Goal: Find specific page/section: Find specific page/section

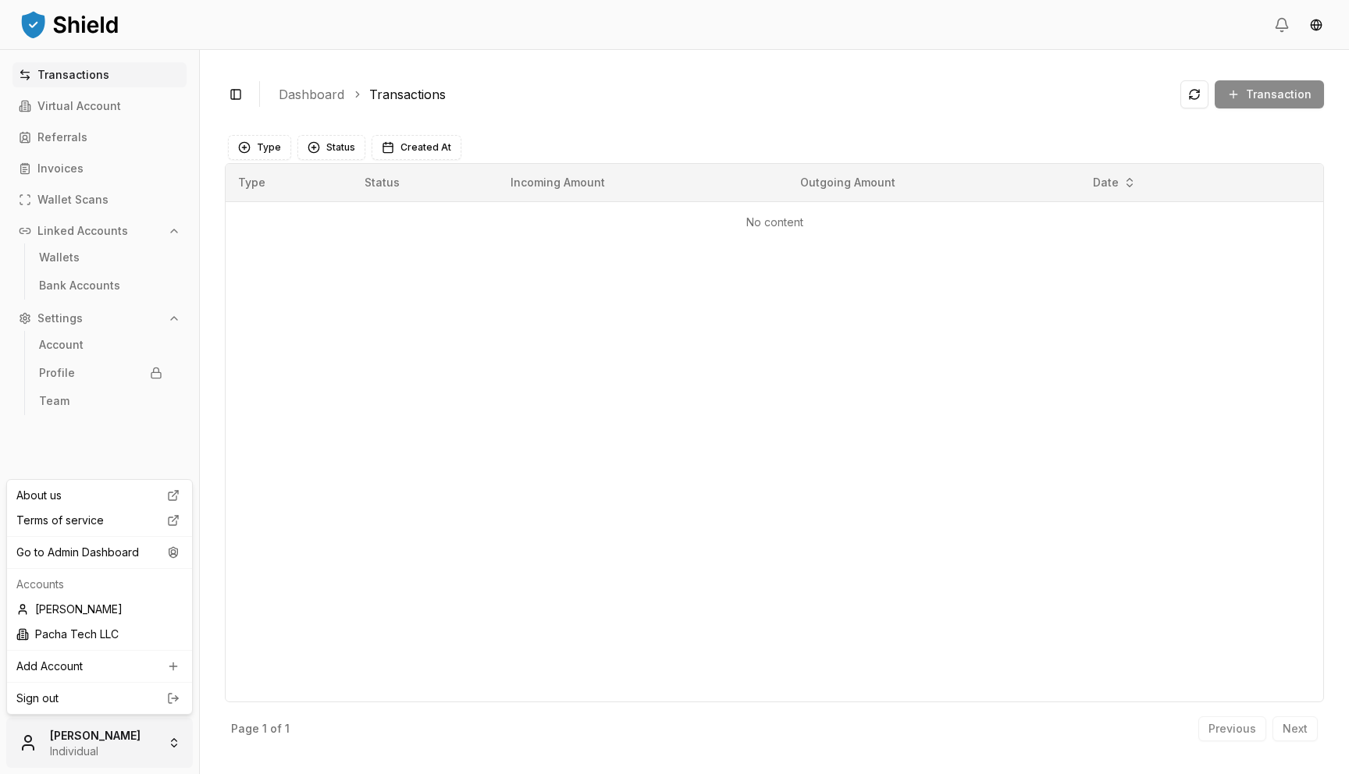
click at [117, 764] on html "Transactions Virtual Account Referrals Invoices Wallet Scans Linked Accounts Wa…" at bounding box center [674, 387] width 1349 height 774
click at [152, 556] on div "Go to Admin Dashboard" at bounding box center [99, 552] width 179 height 25
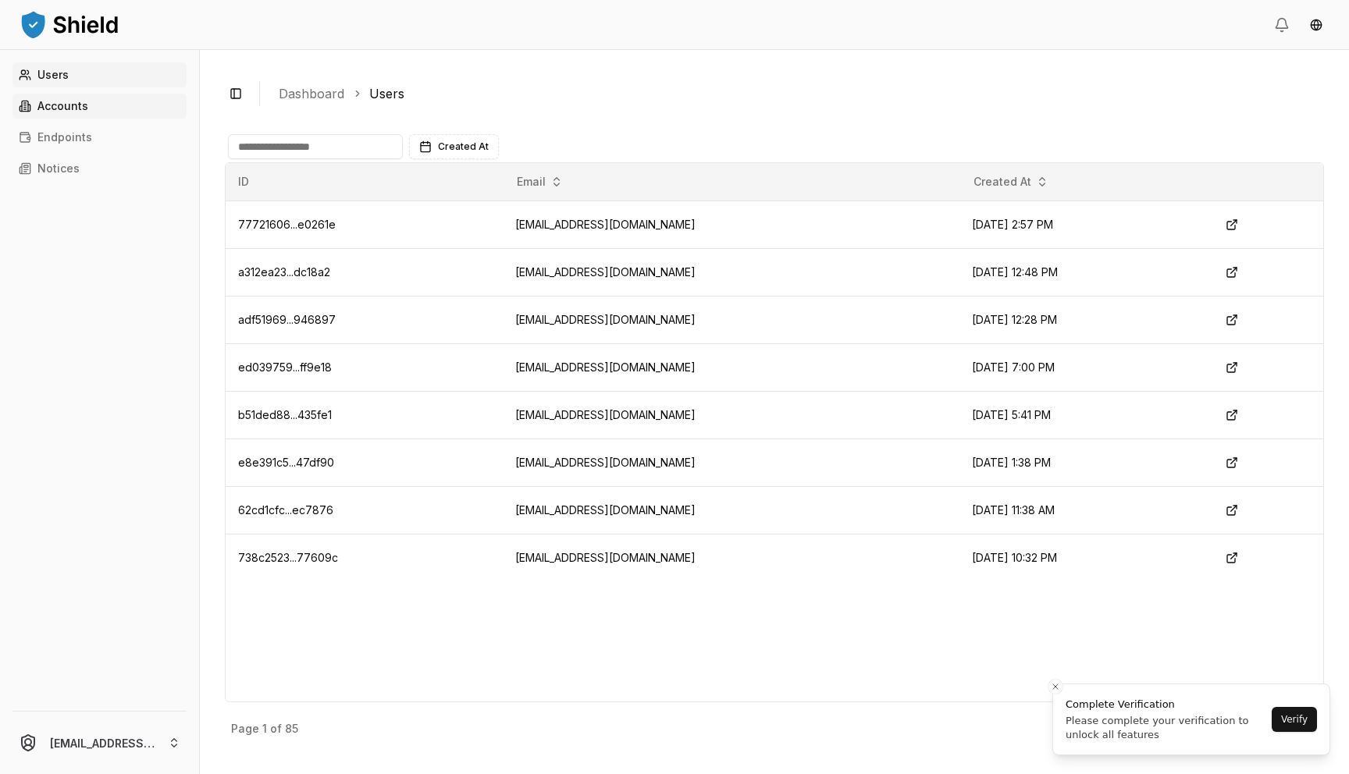
click at [68, 103] on p "Accounts" at bounding box center [62, 106] width 51 height 11
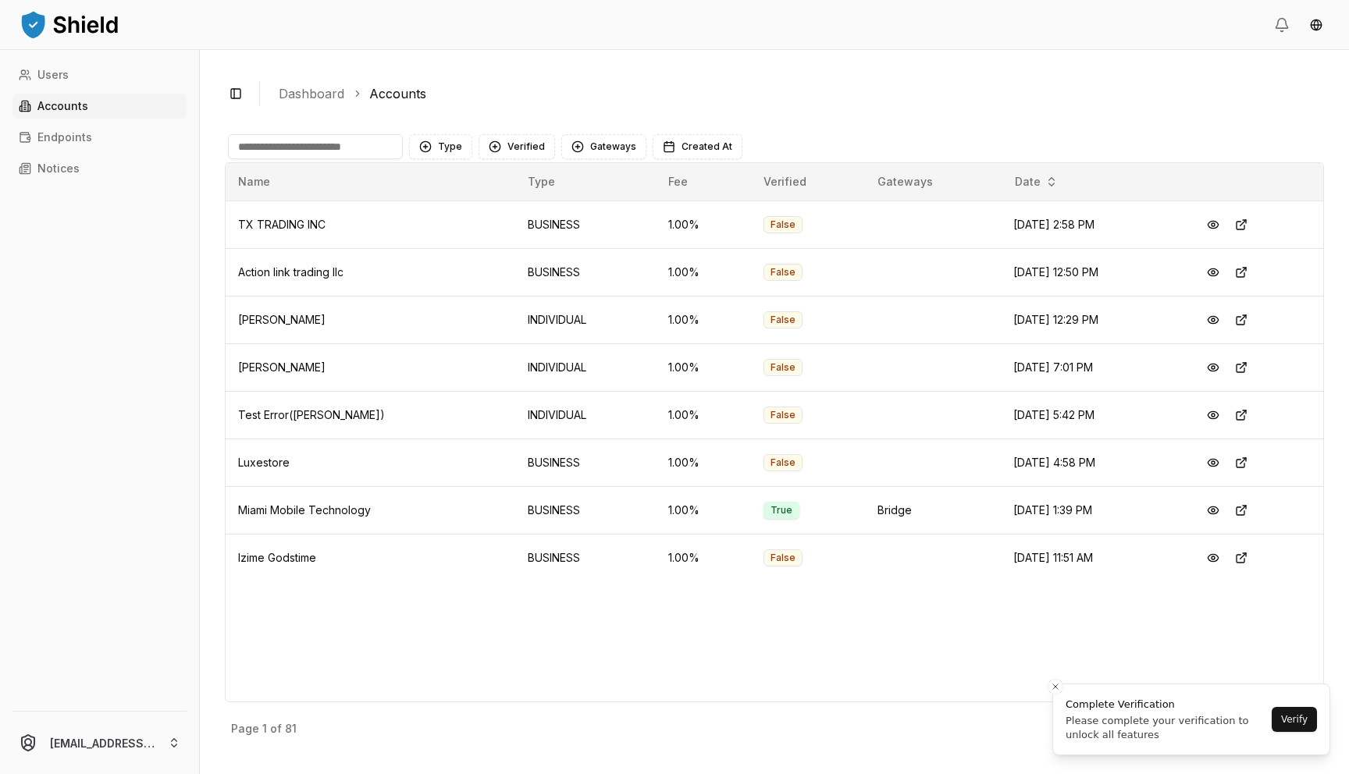
click at [296, 146] on input at bounding box center [315, 146] width 175 height 25
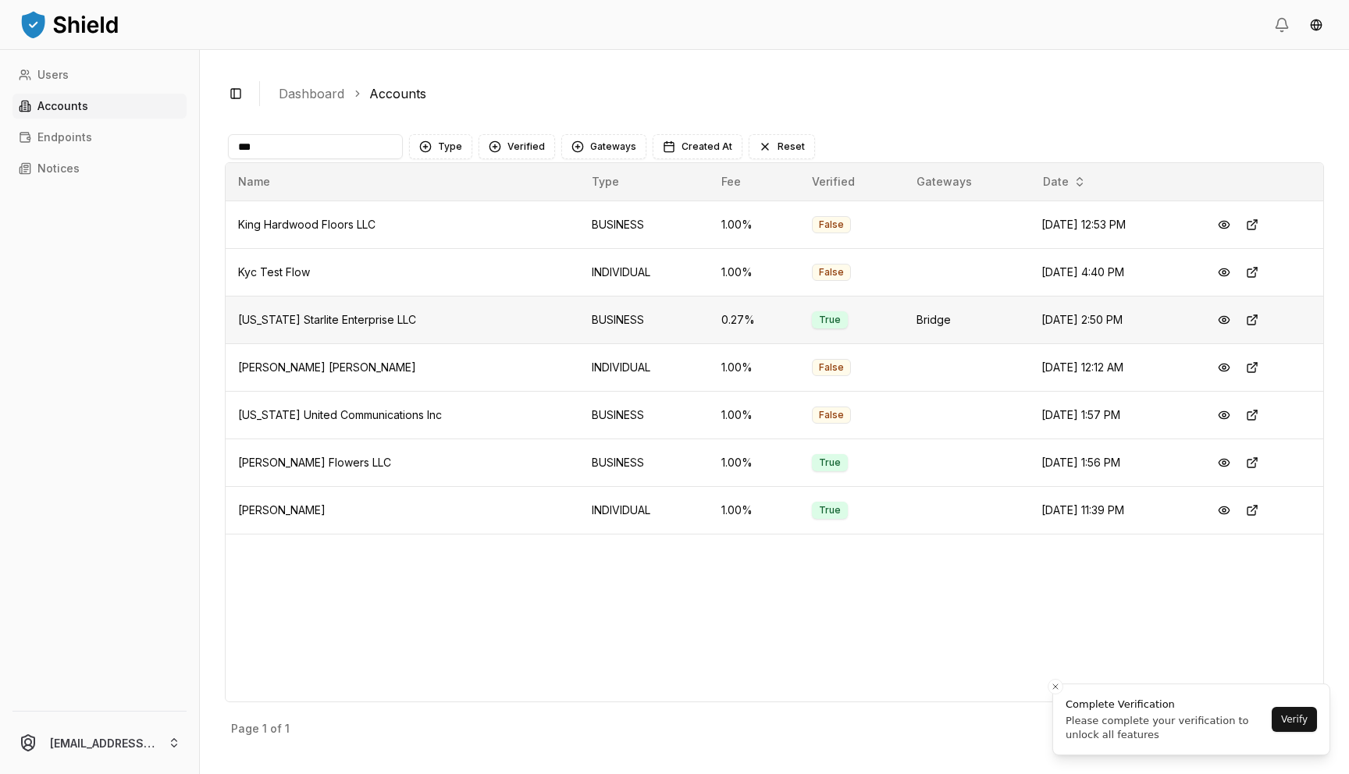
type input "***"
click at [312, 323] on span "[US_STATE] Starlite Enterprise LLC" at bounding box center [327, 319] width 178 height 13
click at [1235, 319] on button at bounding box center [1224, 320] width 28 height 28
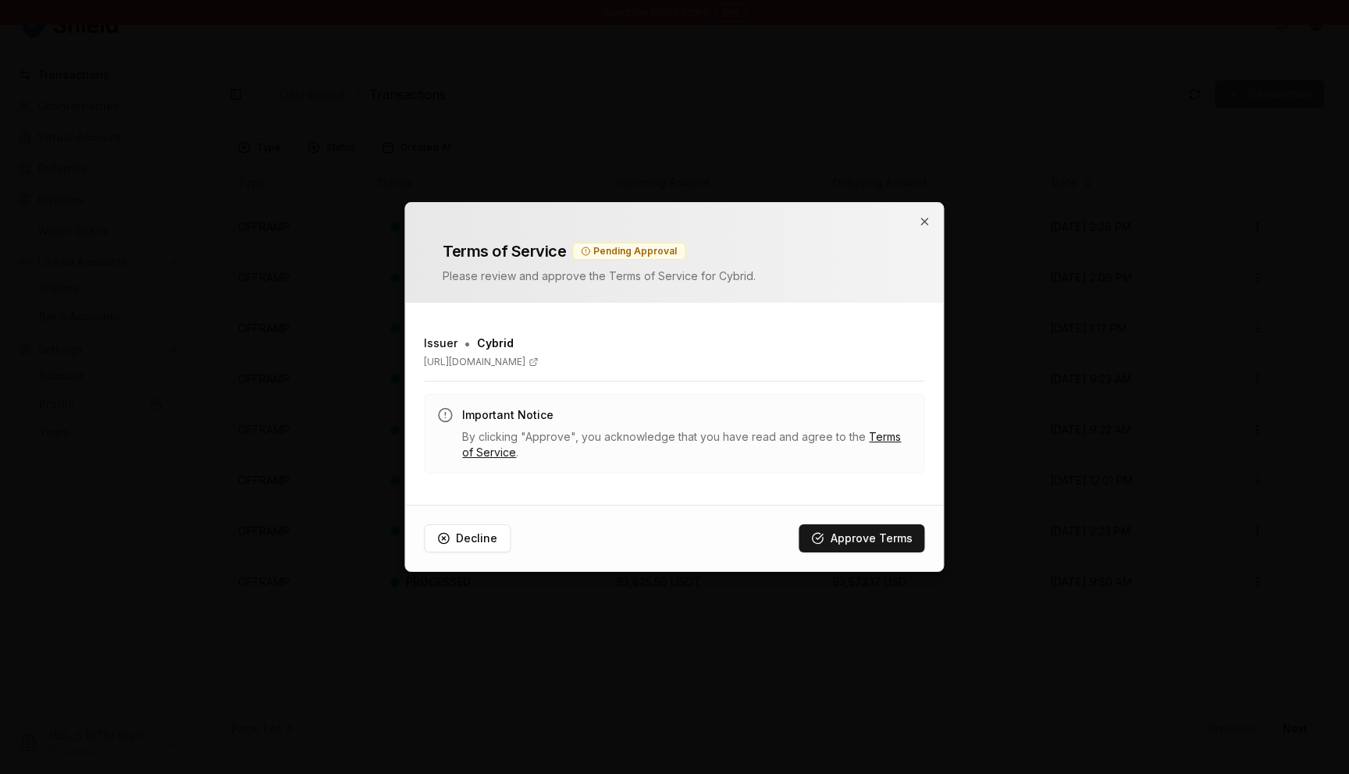
click at [932, 223] on div "Terms of Service Pending Approval Please review and approve the Terms of Servic…" at bounding box center [674, 253] width 538 height 100
click at [923, 220] on icon "button" at bounding box center [925, 222] width 6 height 6
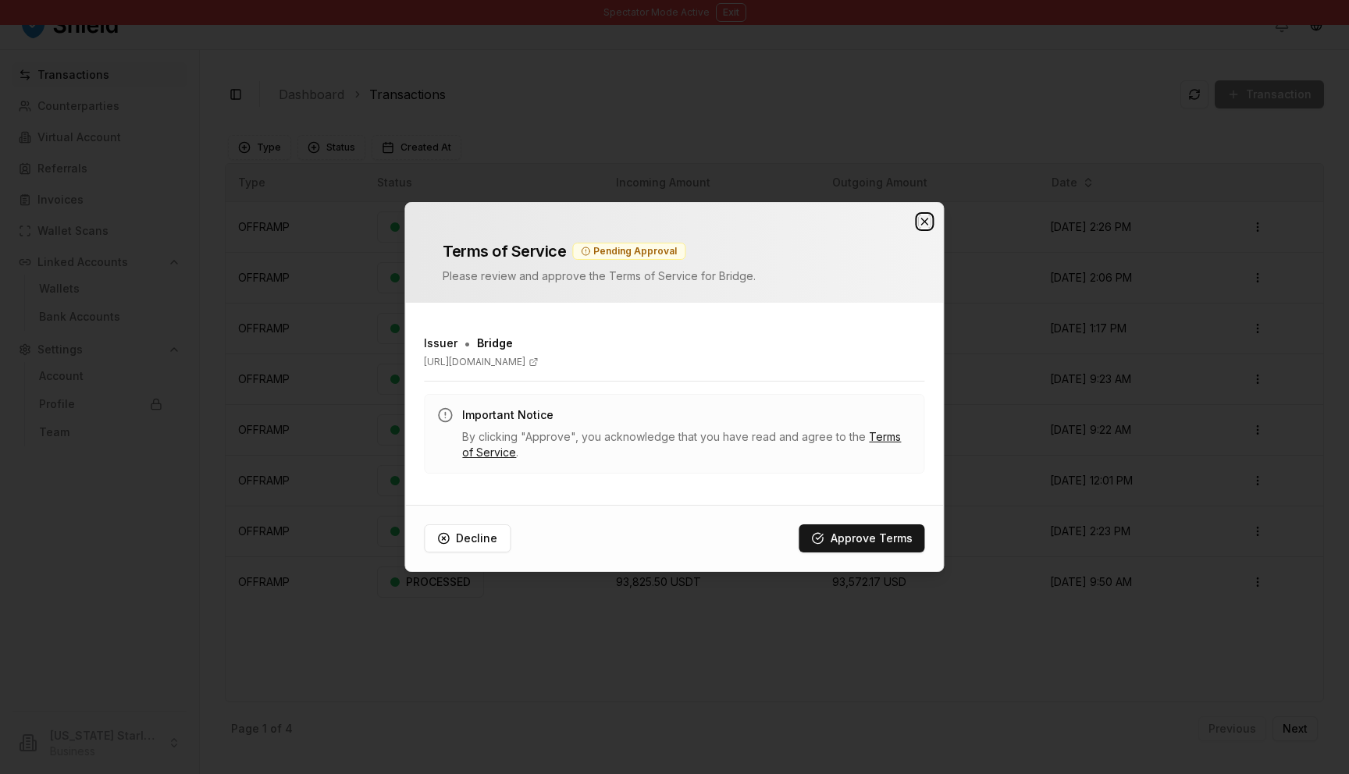
click at [928, 219] on icon "button" at bounding box center [925, 221] width 12 height 12
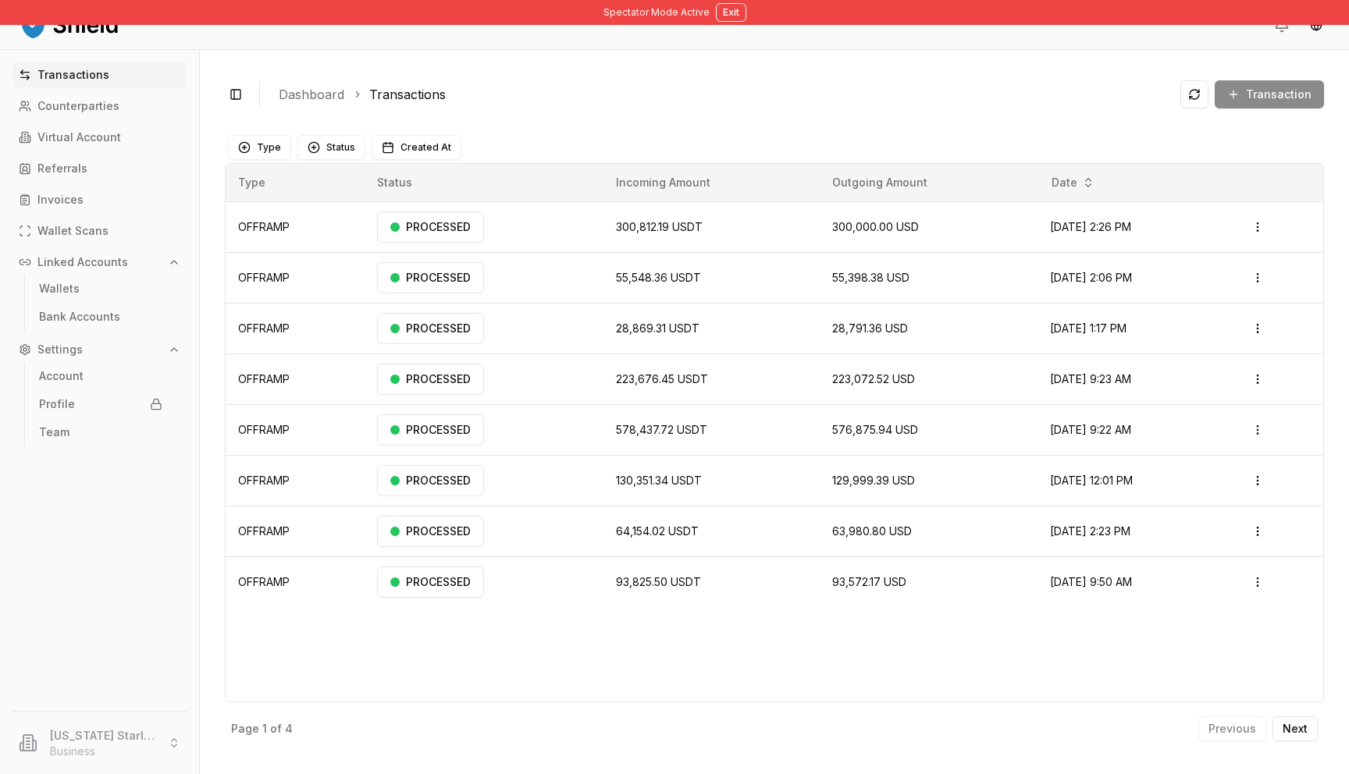
click at [71, 155] on div "Transactions Counterparties Virtual Account Referrals Invoices Wallet Scans Lin…" at bounding box center [99, 377] width 199 height 630
click at [733, 10] on button "Exit" at bounding box center [731, 12] width 30 height 19
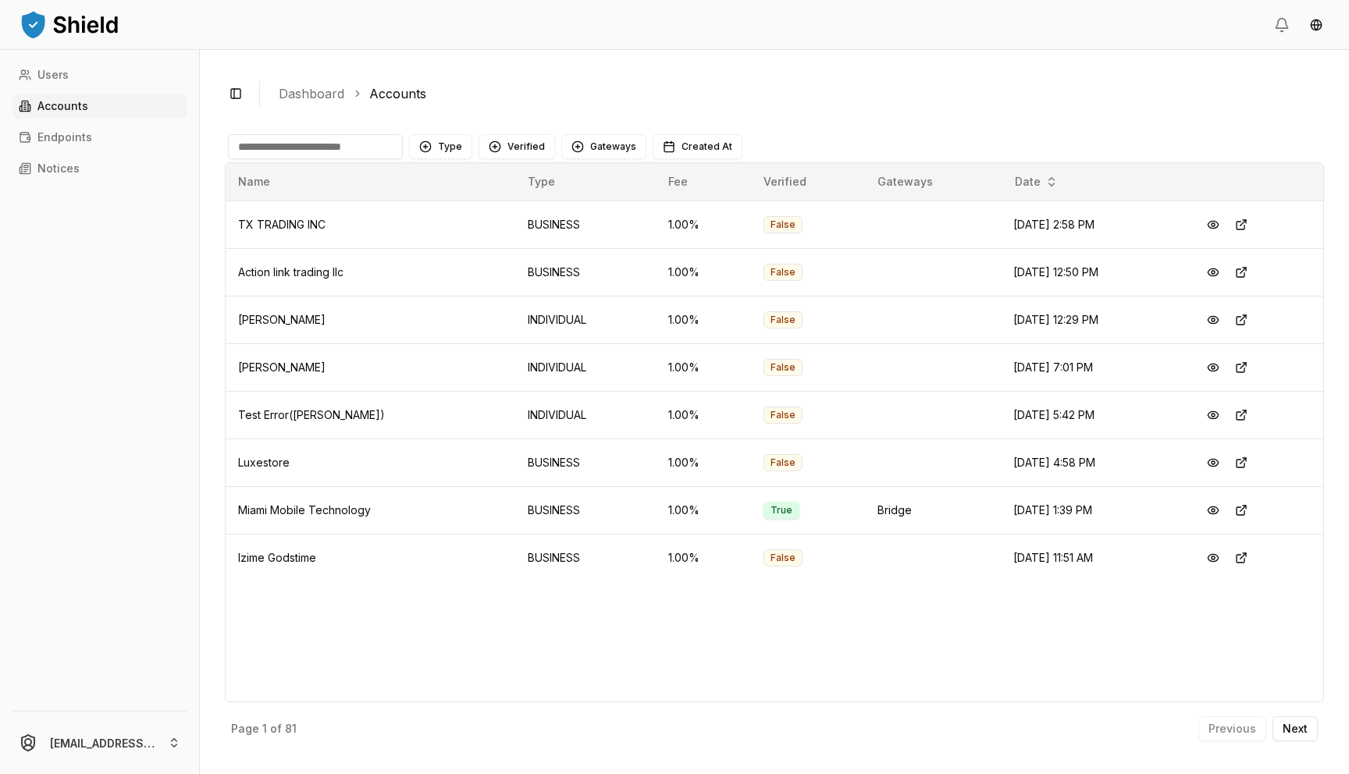
click at [341, 149] on input at bounding box center [315, 146] width 175 height 25
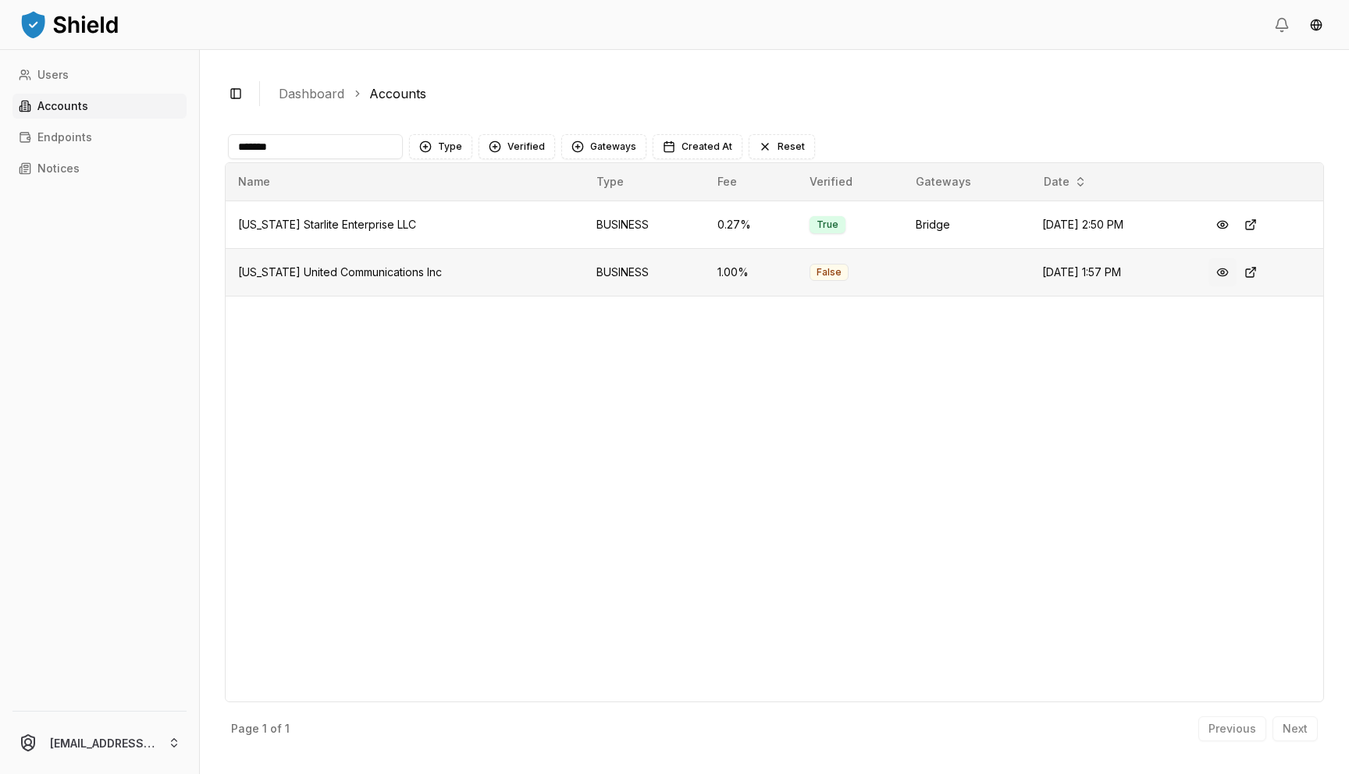
type input "*******"
click at [1230, 270] on button at bounding box center [1222, 272] width 28 height 28
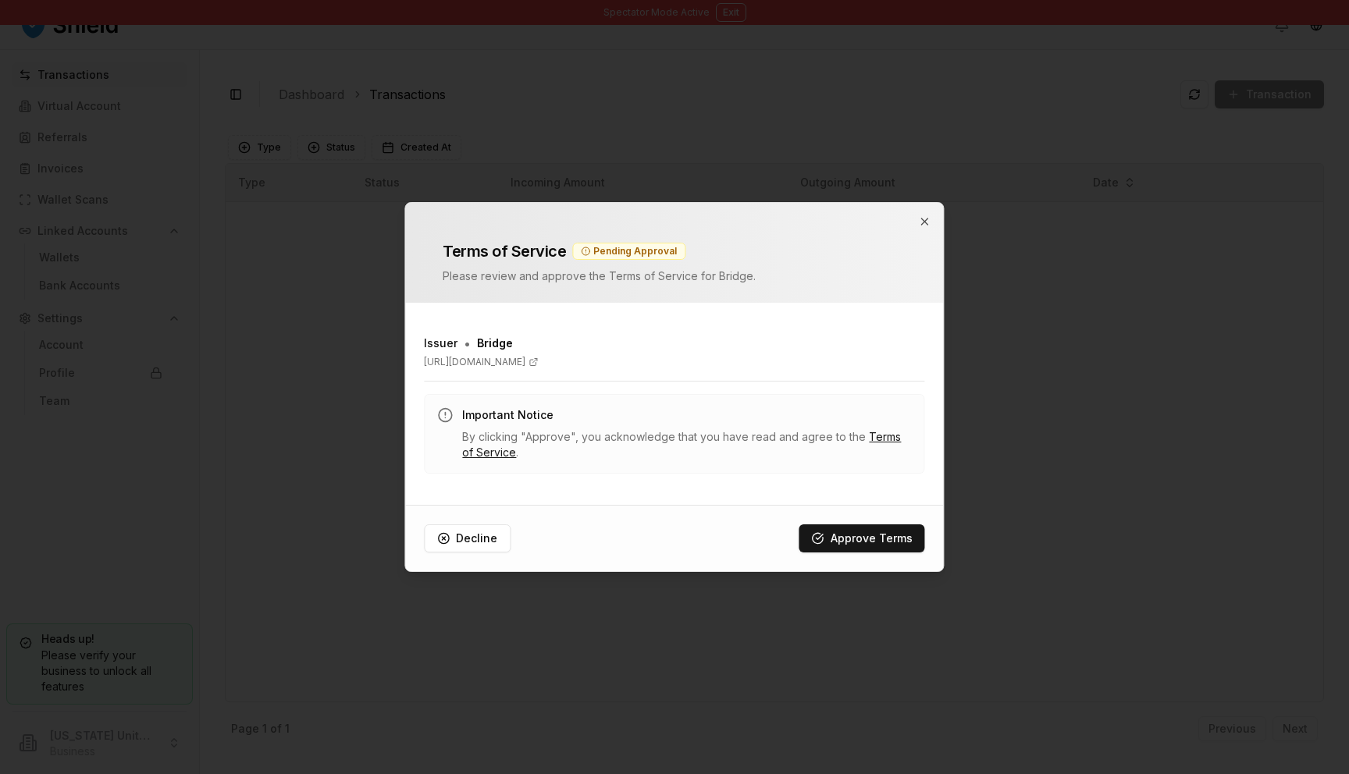
click at [925, 194] on div at bounding box center [674, 387] width 1349 height 774
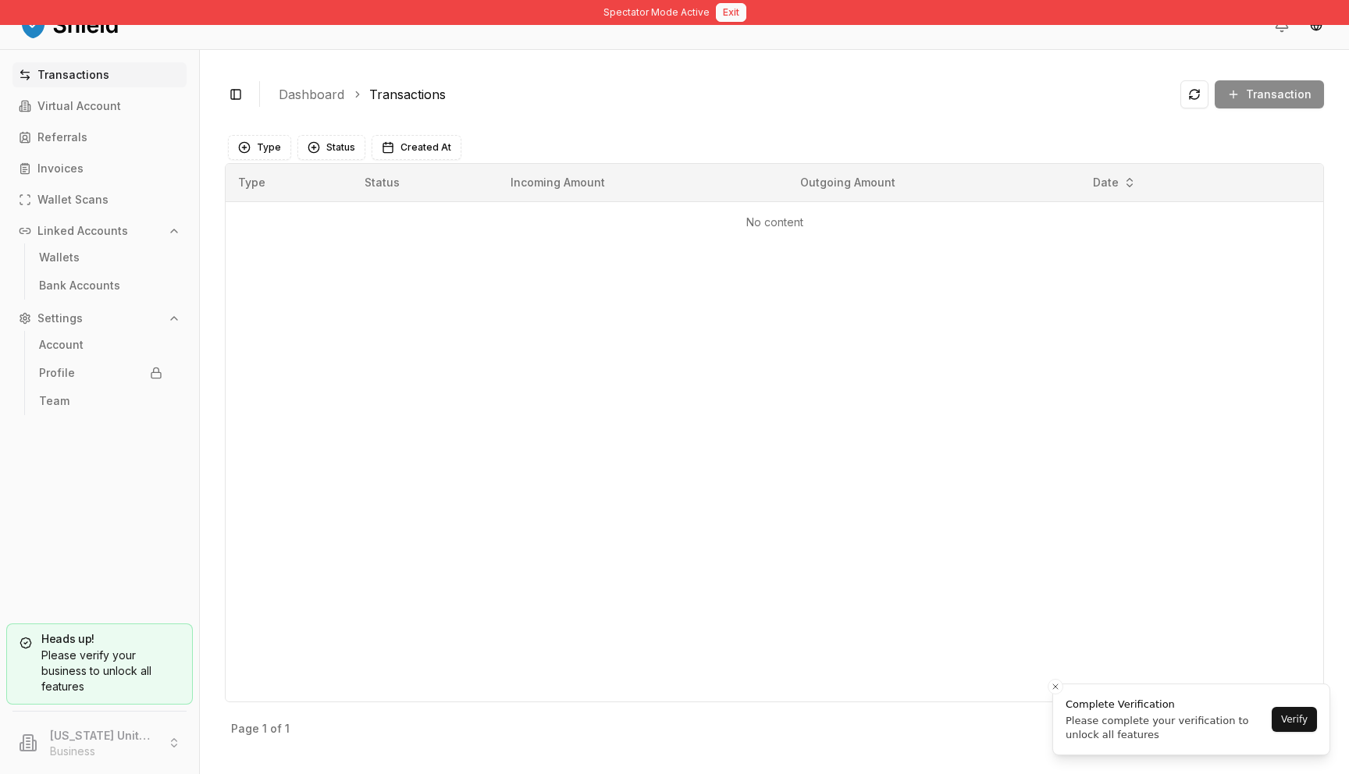
click at [734, 10] on button "Exit" at bounding box center [731, 12] width 30 height 19
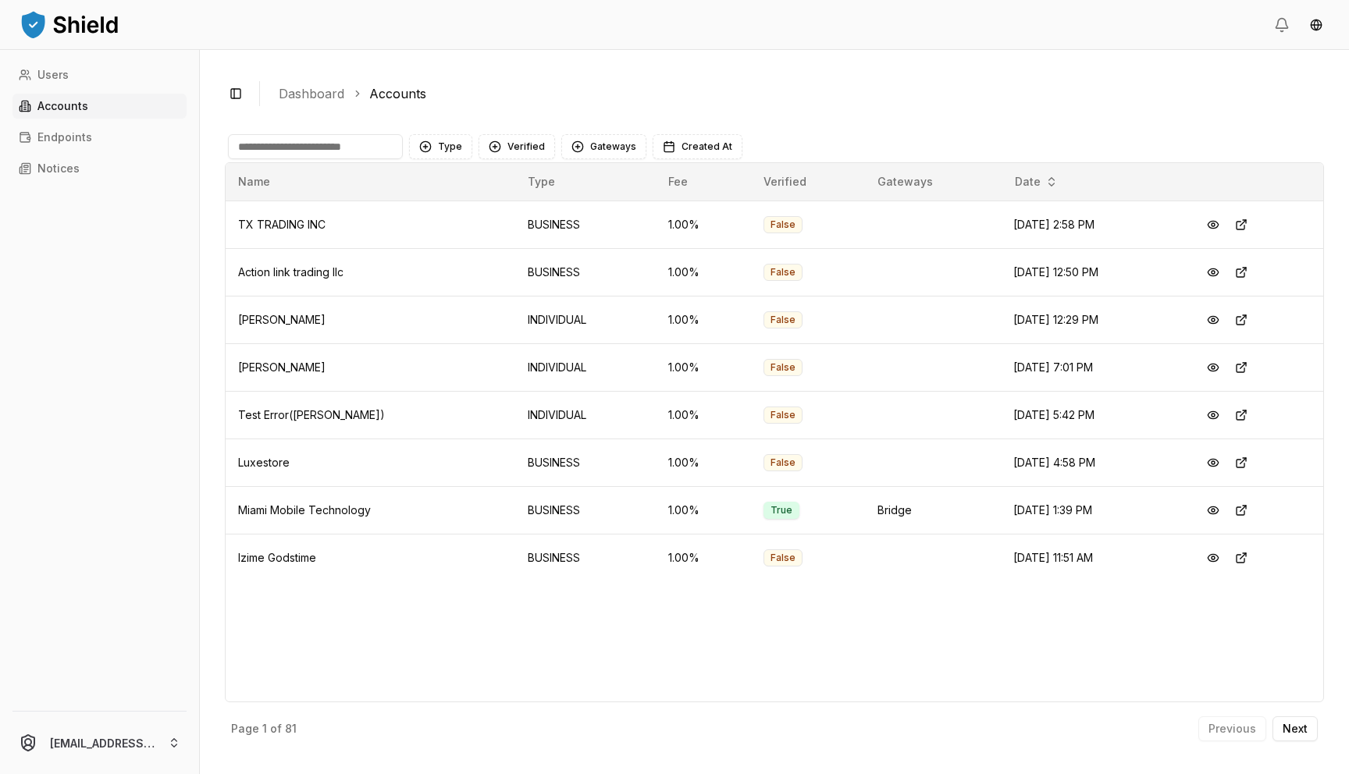
click at [343, 149] on input at bounding box center [315, 146] width 175 height 25
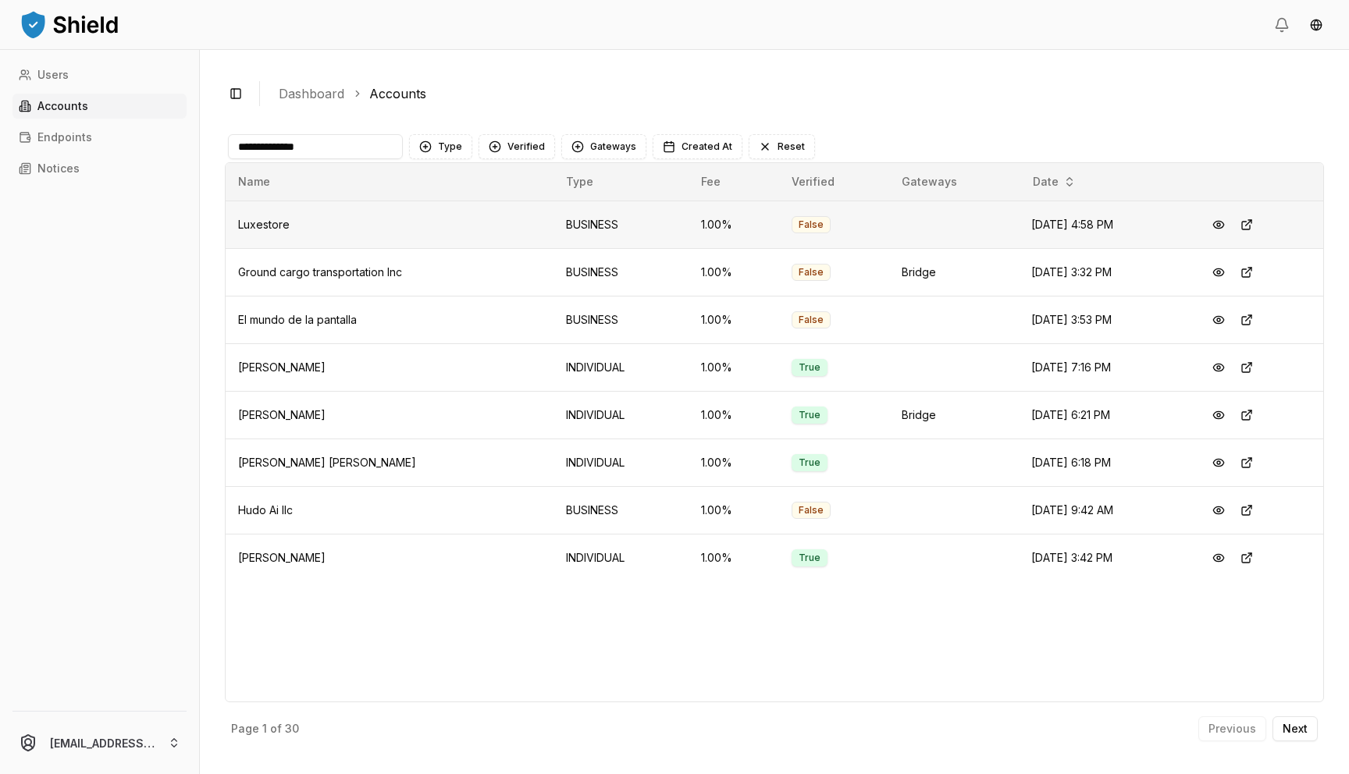
type input "**********"
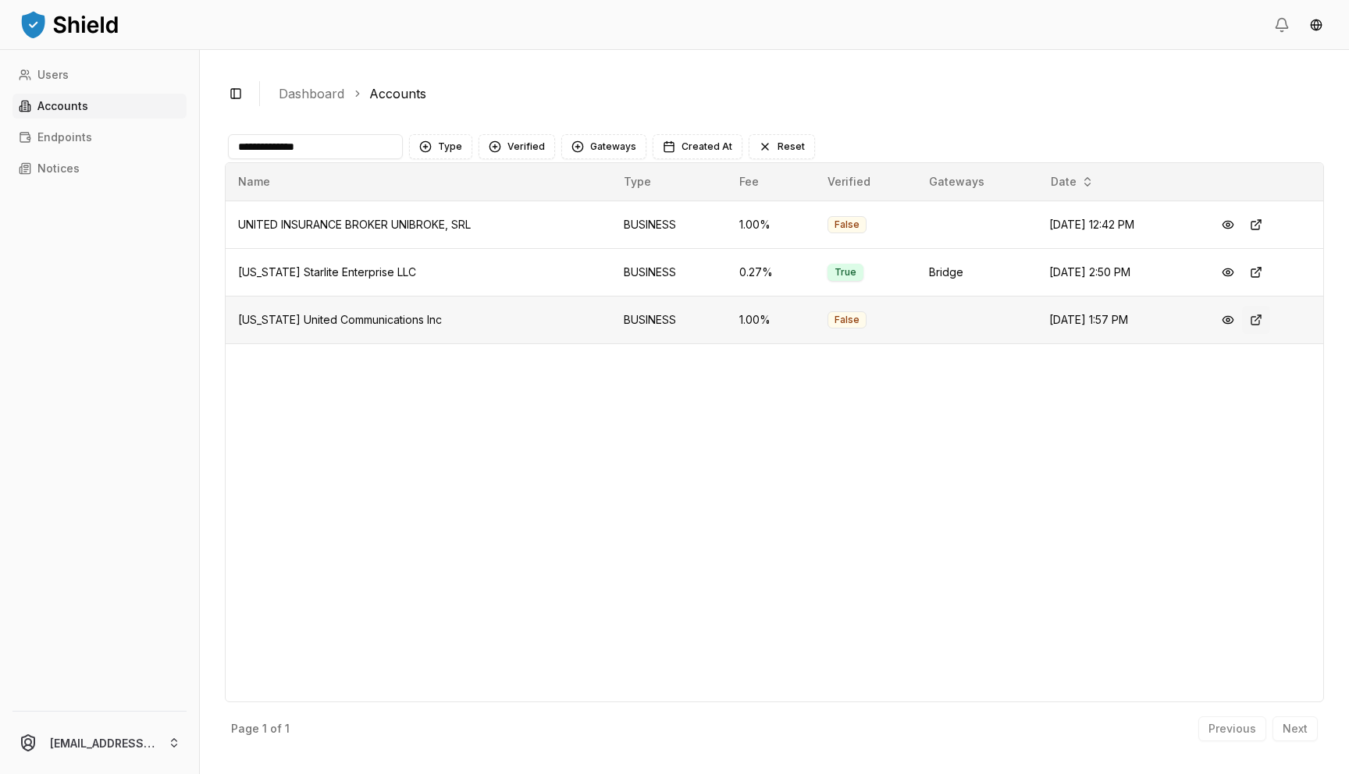
click at [1261, 319] on button at bounding box center [1256, 320] width 28 height 28
